Goal: Task Accomplishment & Management: Use online tool/utility

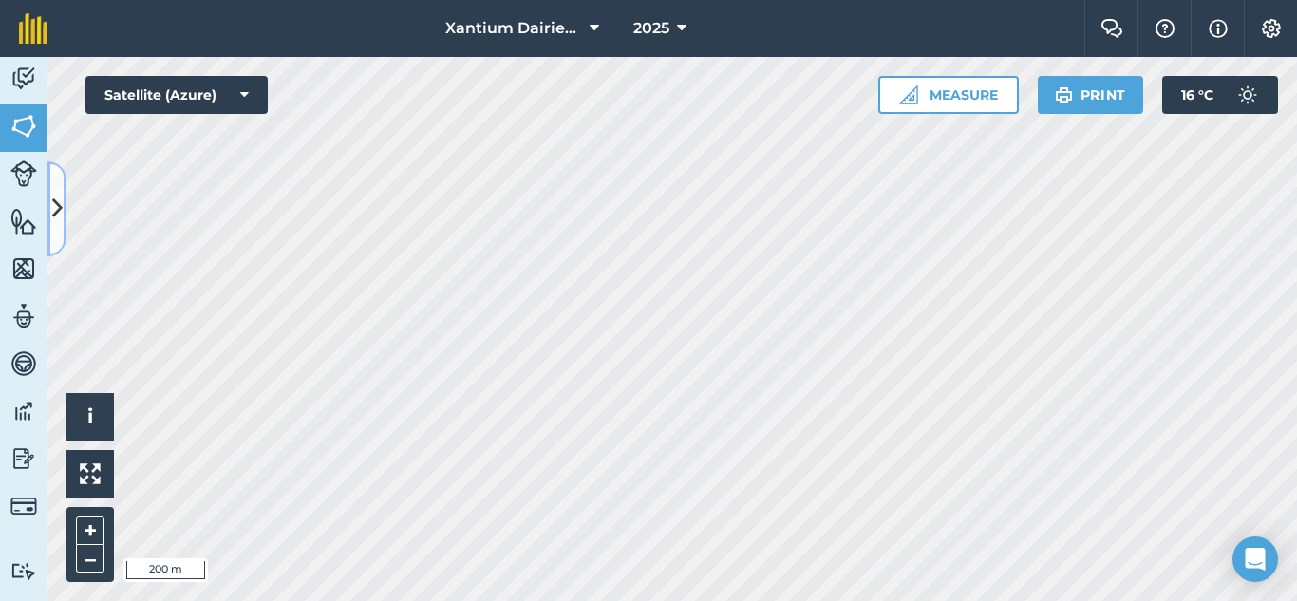
click at [54, 201] on icon at bounding box center [57, 208] width 10 height 33
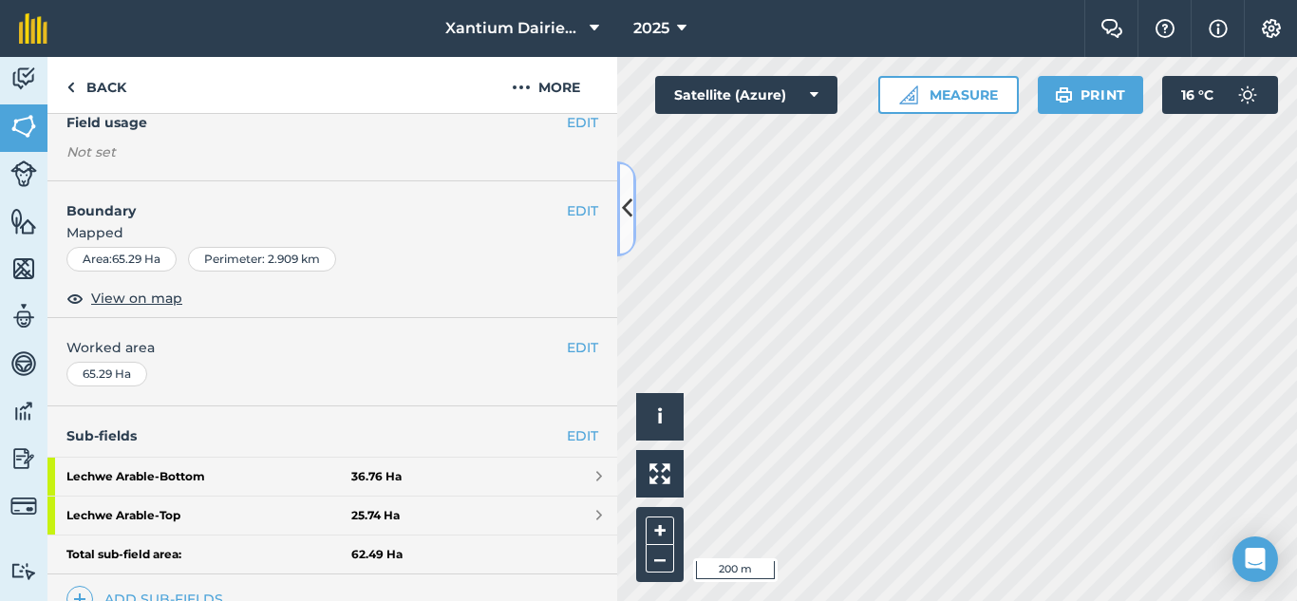
scroll to position [380, 0]
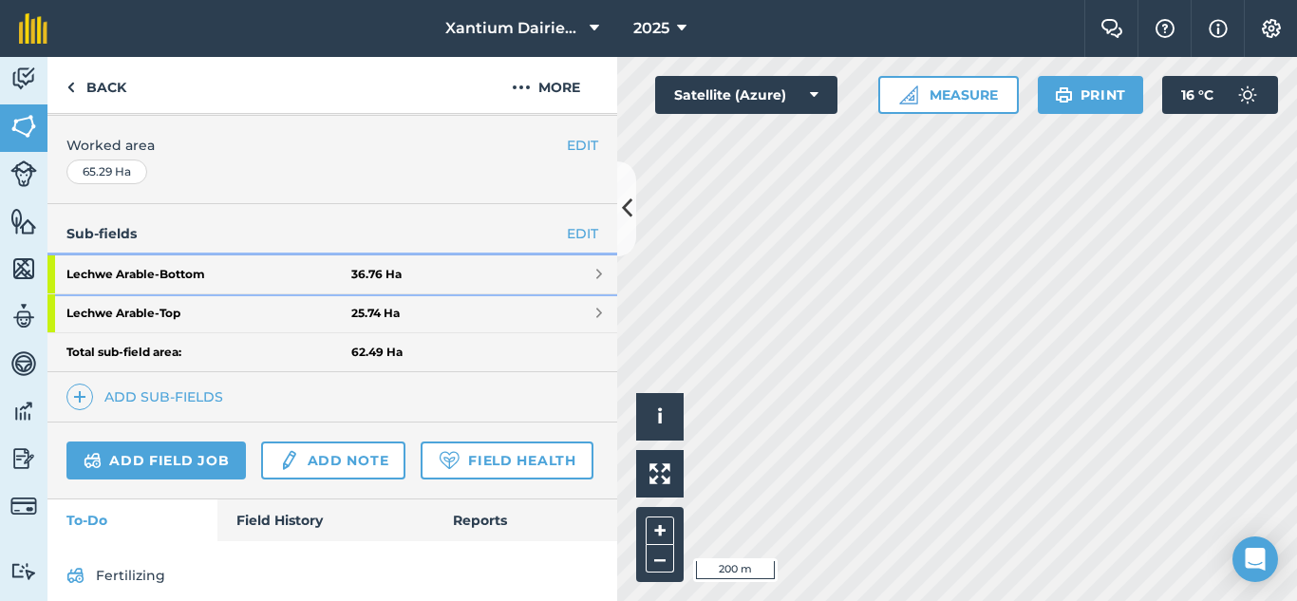
click at [186, 261] on strong "Lechwe Arable - Bottom" at bounding box center [208, 274] width 285 height 38
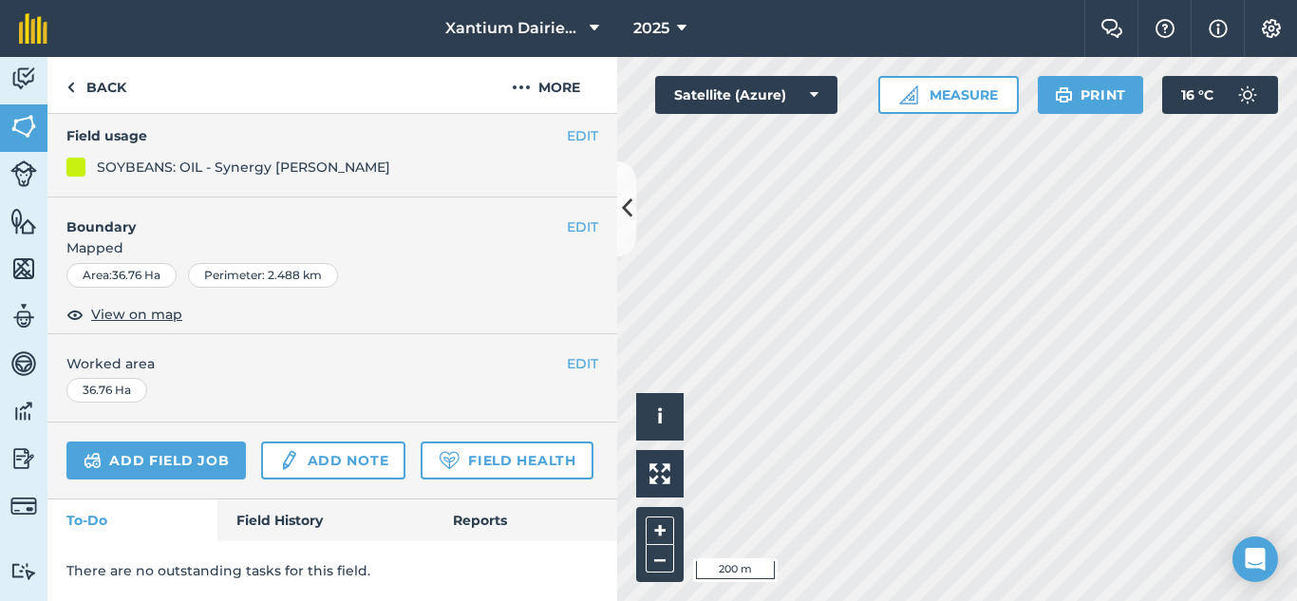
scroll to position [257, 0]
click at [670, 28] on button "2025" at bounding box center [660, 28] width 68 height 57
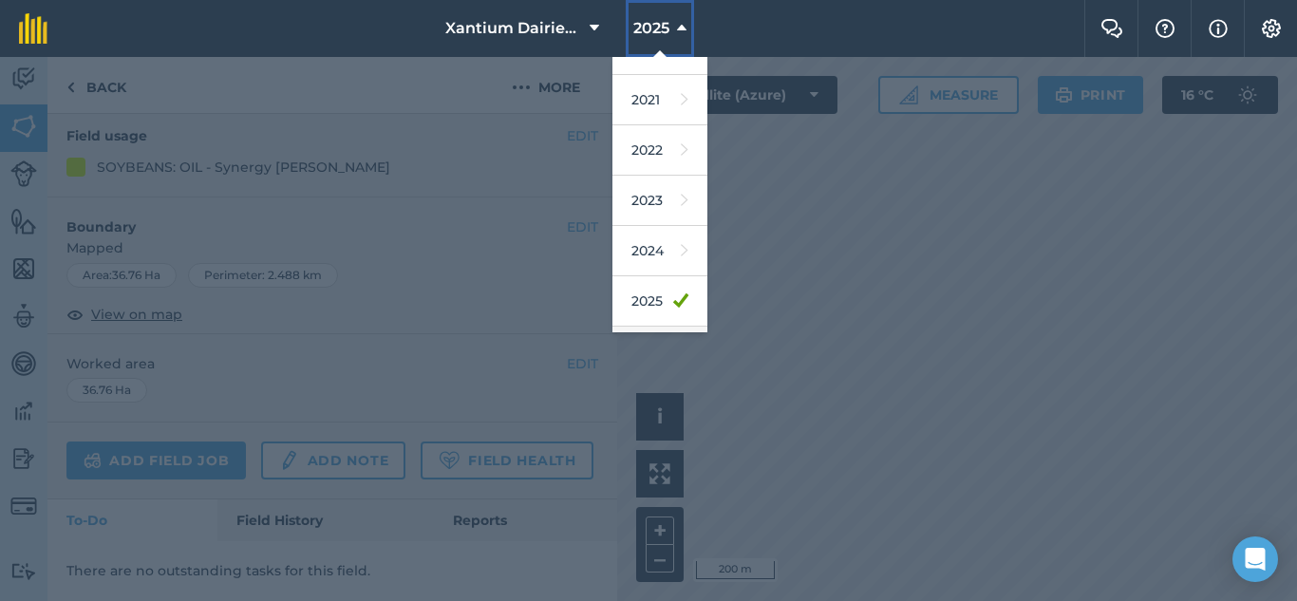
scroll to position [278, 0]
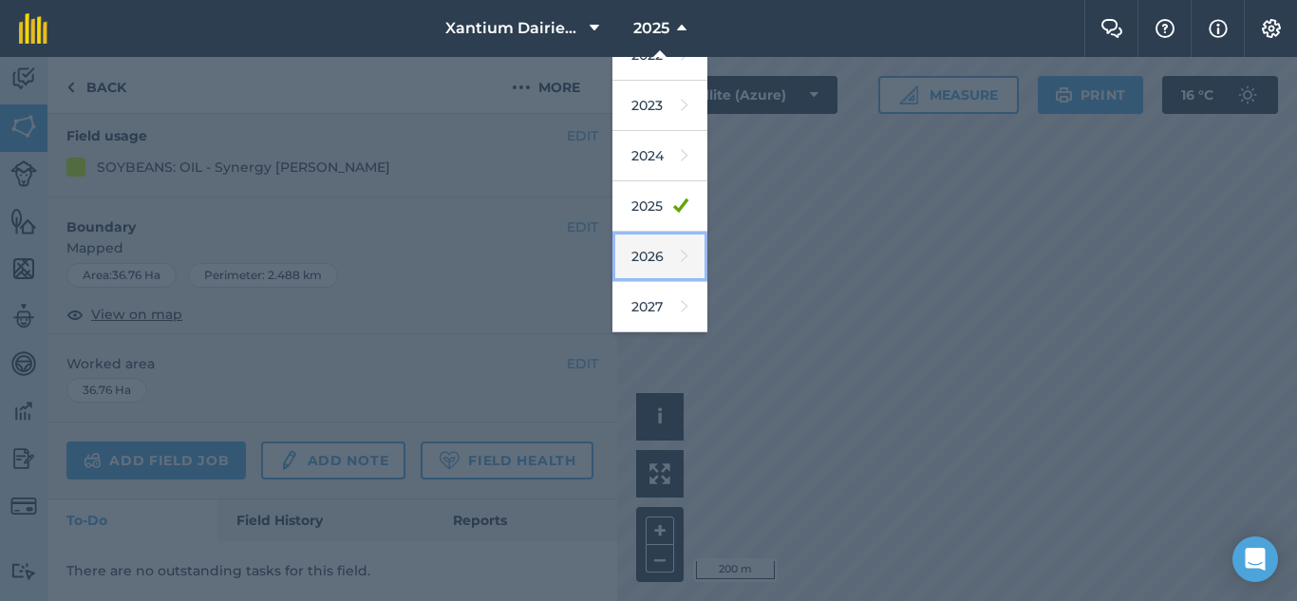
click at [652, 246] on link "2026" at bounding box center [659, 257] width 95 height 50
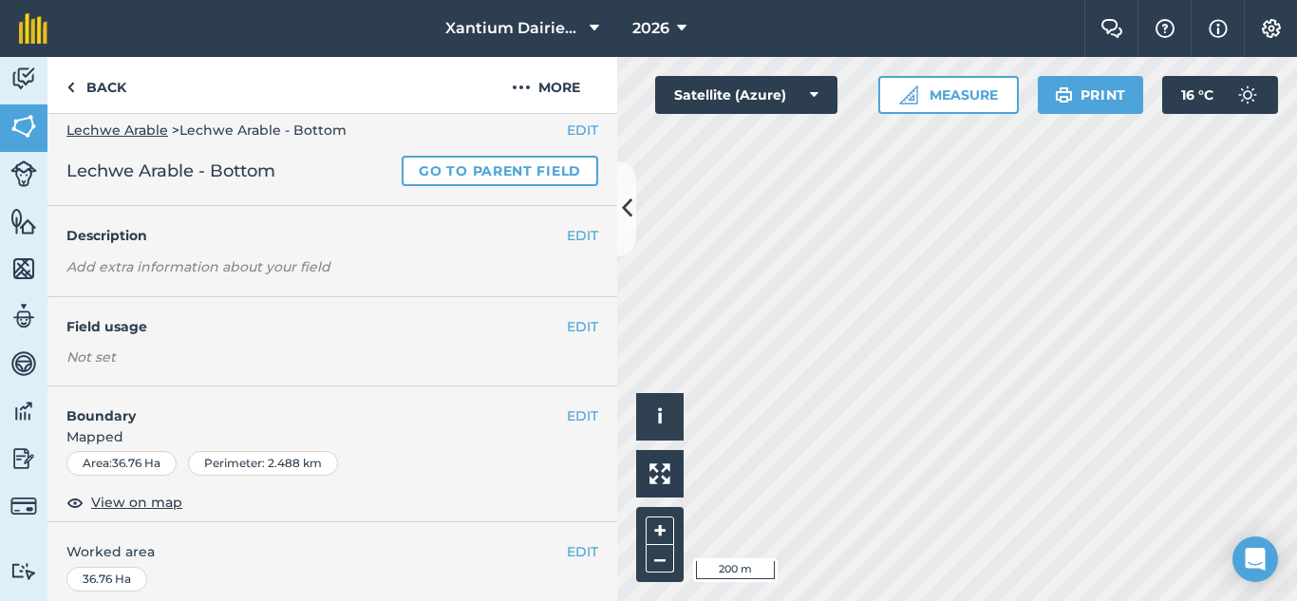
scroll to position [0, 0]
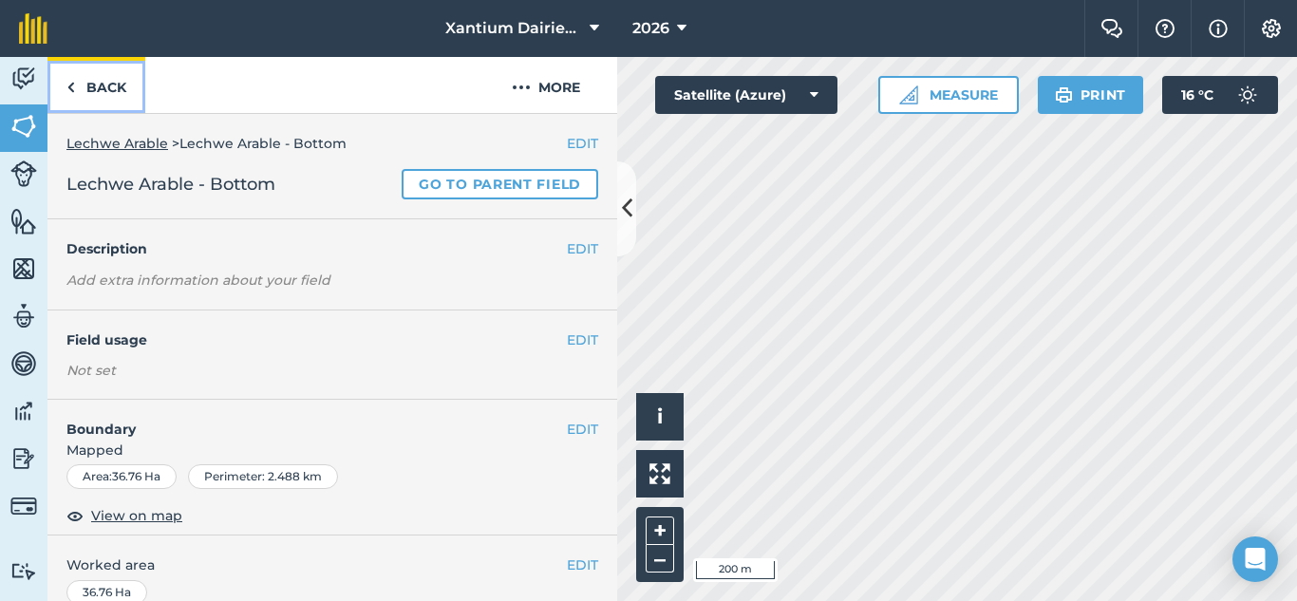
click at [77, 78] on link "Back" at bounding box center [96, 85] width 98 height 56
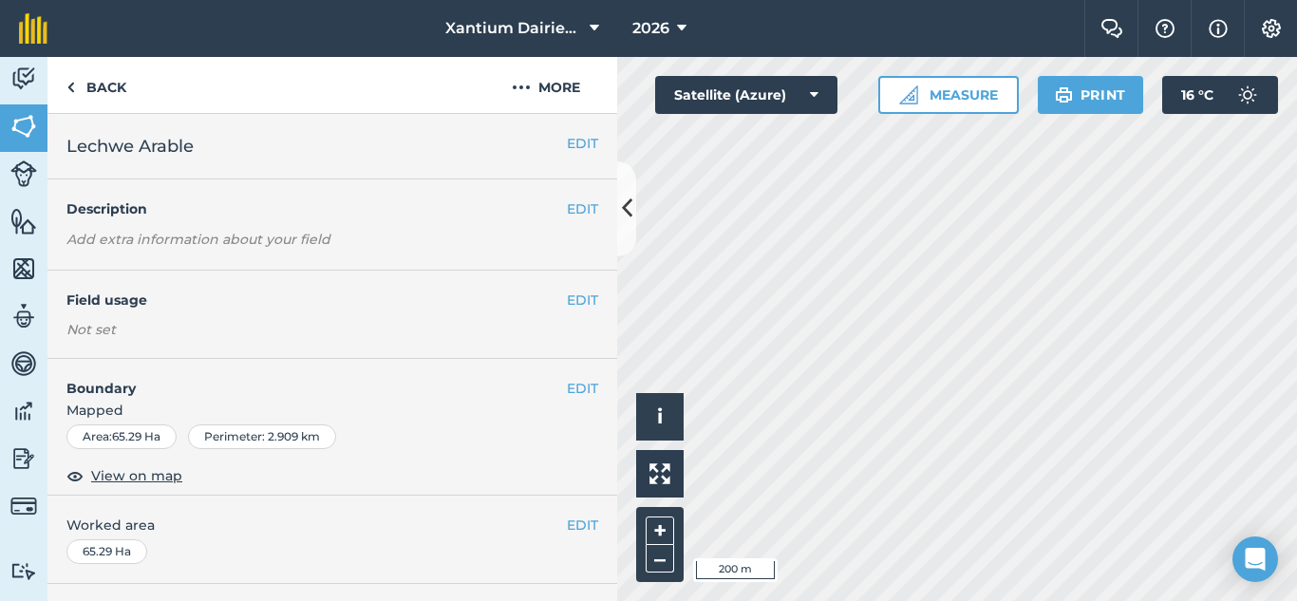
scroll to position [380, 0]
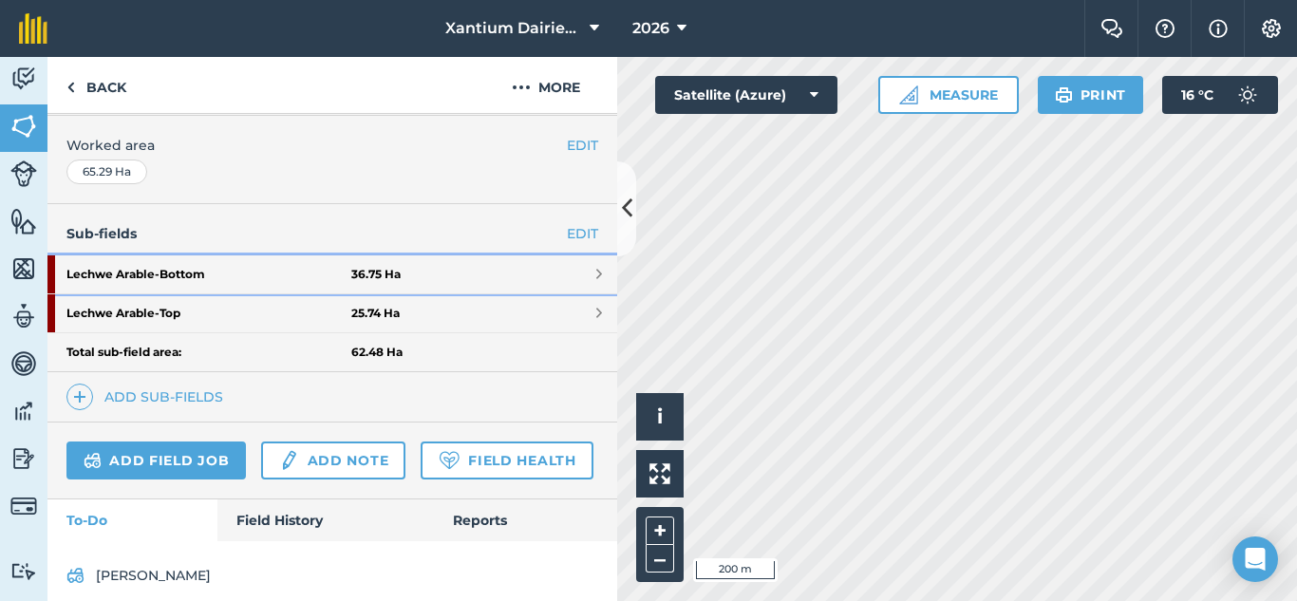
click at [184, 268] on strong "Lechwe Arable - Bottom" at bounding box center [208, 274] width 285 height 38
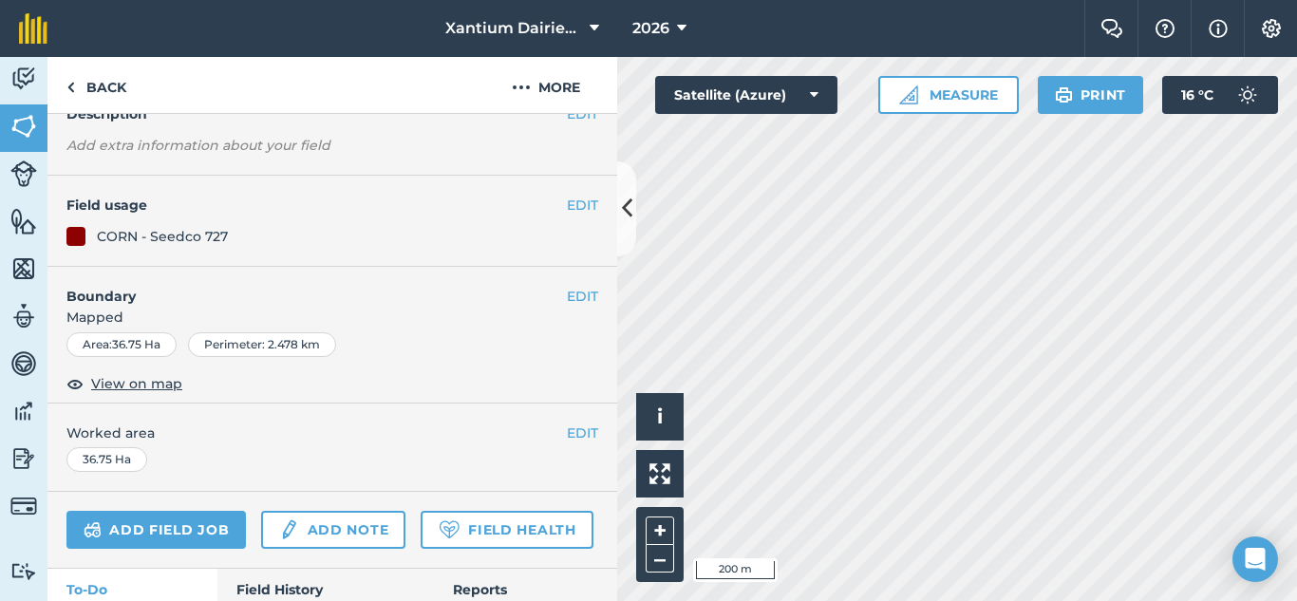
scroll to position [311, 0]
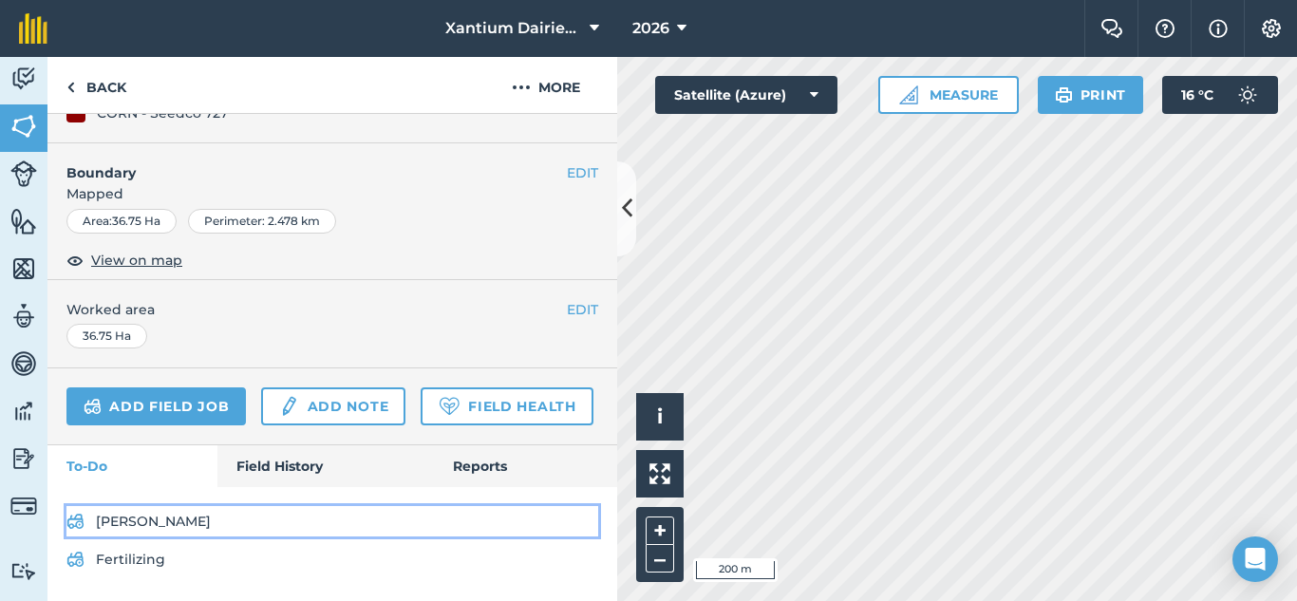
click at [121, 520] on link "[PERSON_NAME]" at bounding box center [332, 521] width 532 height 30
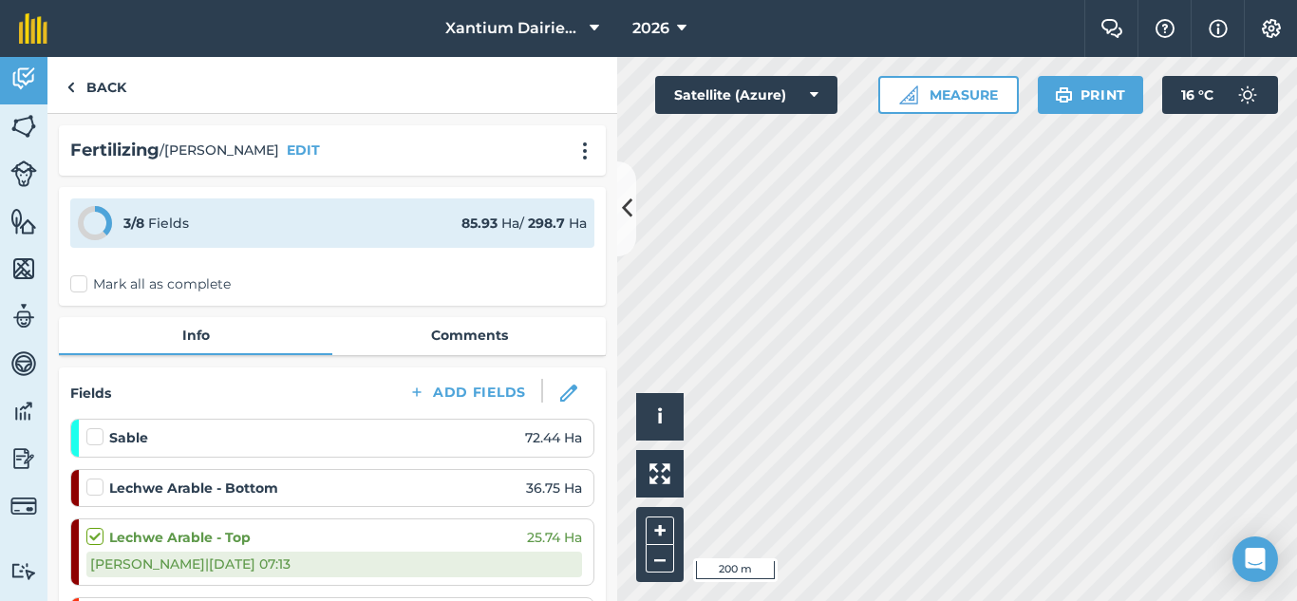
click at [91, 478] on label at bounding box center [97, 478] width 23 height 0
click at [91, 490] on input "checkbox" at bounding box center [92, 484] width 12 height 12
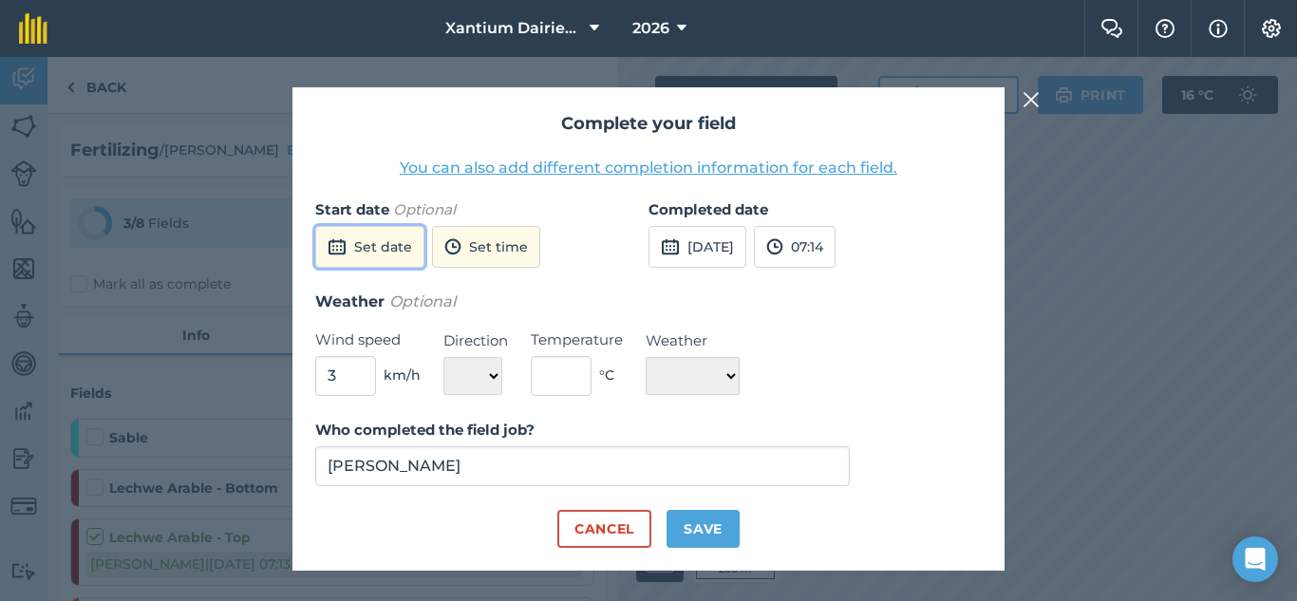
click at [392, 251] on button "Set date" at bounding box center [369, 247] width 109 height 42
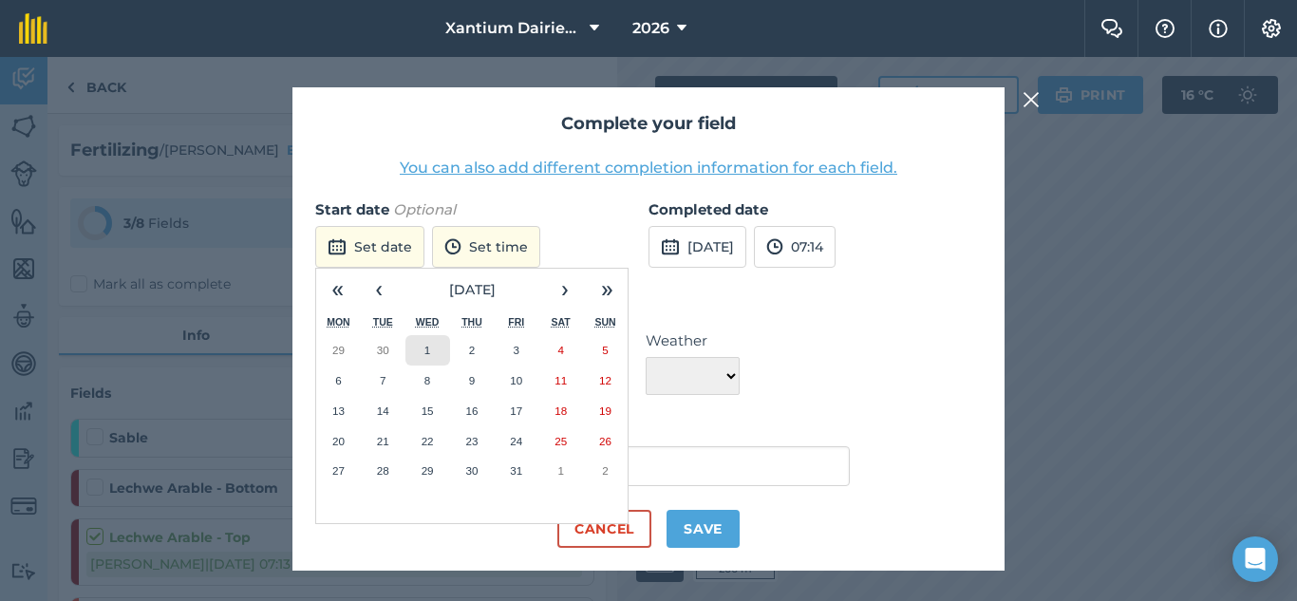
click at [432, 350] on button "1" at bounding box center [427, 350] width 45 height 30
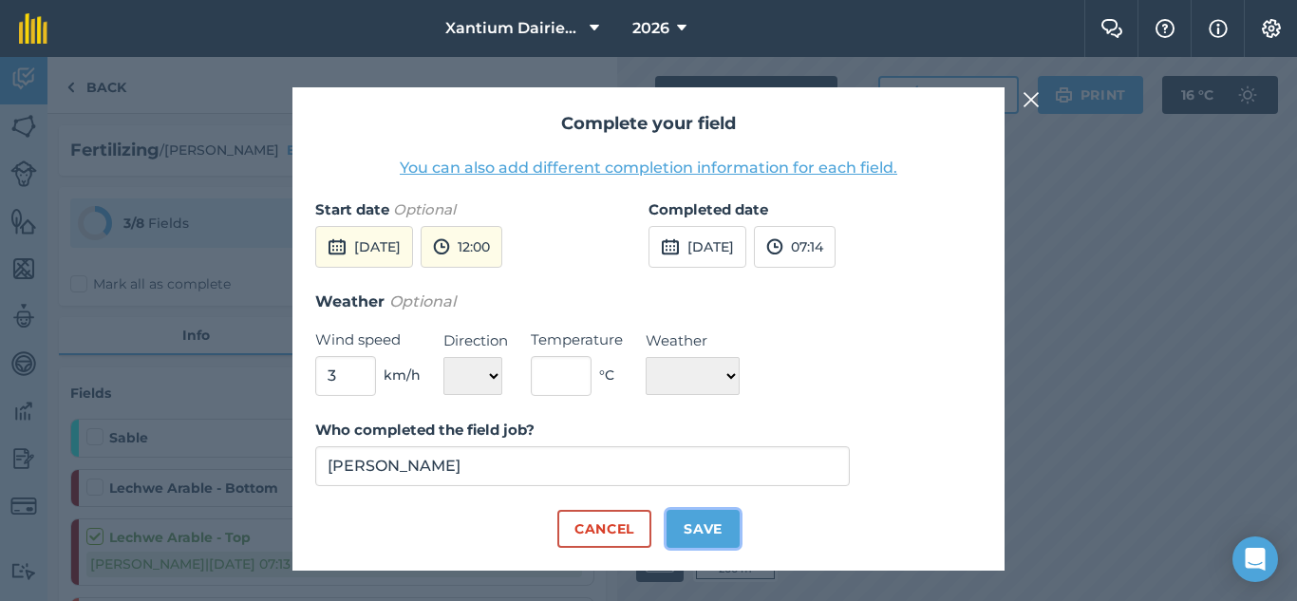
click at [719, 531] on button "Save" at bounding box center [703, 529] width 73 height 38
checkbox input "true"
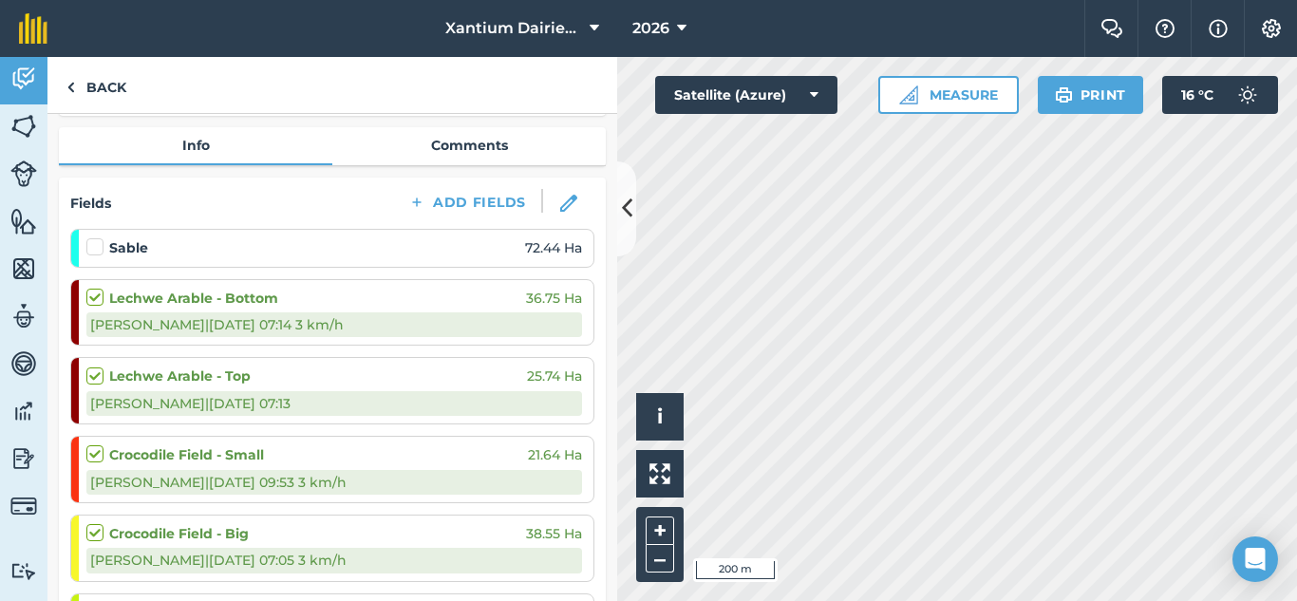
scroll to position [570, 0]
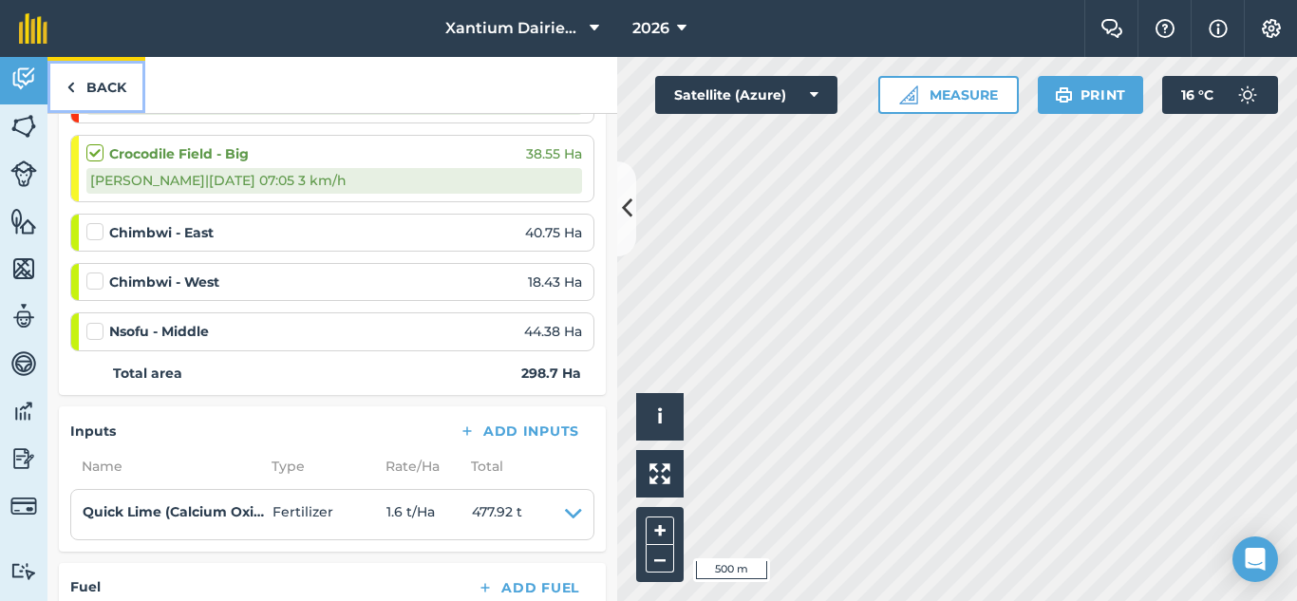
click at [92, 87] on link "Back" at bounding box center [96, 85] width 98 height 56
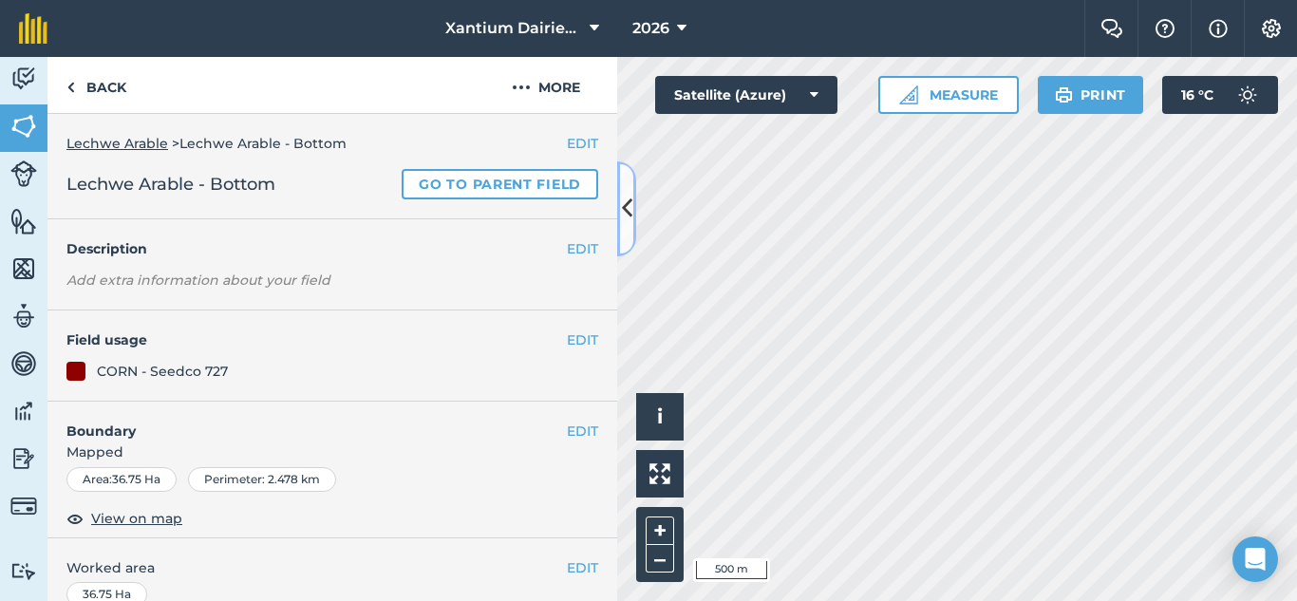
click at [629, 211] on icon at bounding box center [627, 208] width 10 height 33
